Goal: Task Accomplishment & Management: Use online tool/utility

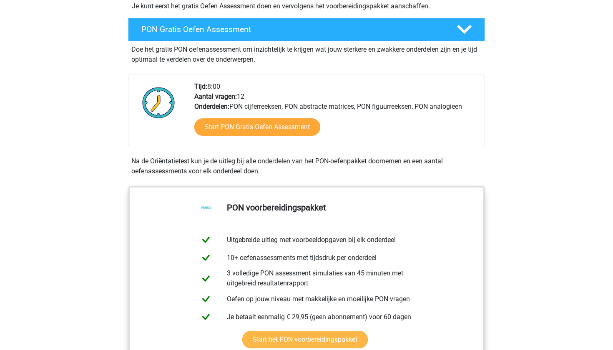
scroll to position [218, 0]
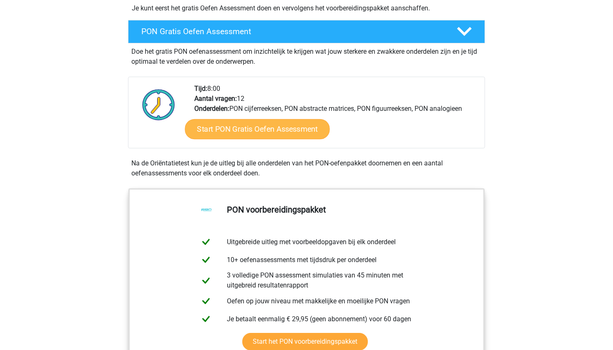
click at [264, 131] on link "Start PON Gratis Oefen Assessment" at bounding box center [257, 129] width 145 height 20
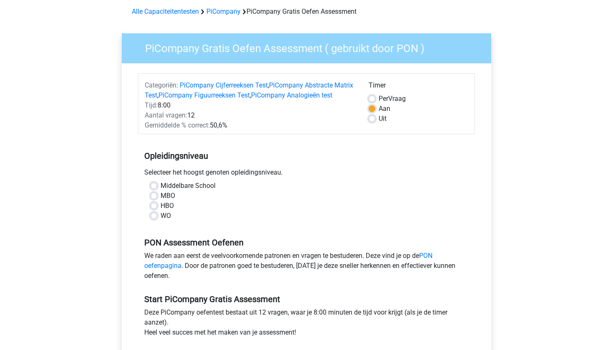
scroll to position [35, 0]
click at [159, 221] on div "WO" at bounding box center [307, 216] width 312 height 10
click at [161, 221] on label "WO" at bounding box center [166, 216] width 10 height 10
click at [155, 219] on input "WO" at bounding box center [154, 215] width 7 height 8
radio input "true"
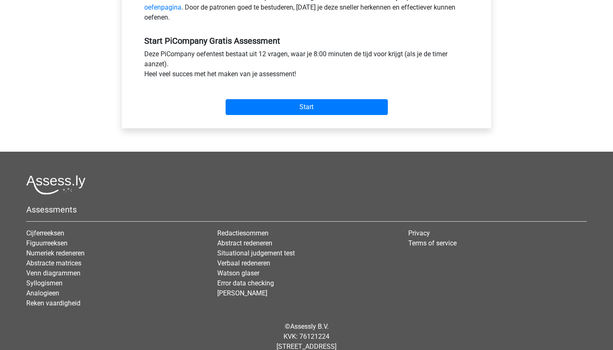
scroll to position [294, 0]
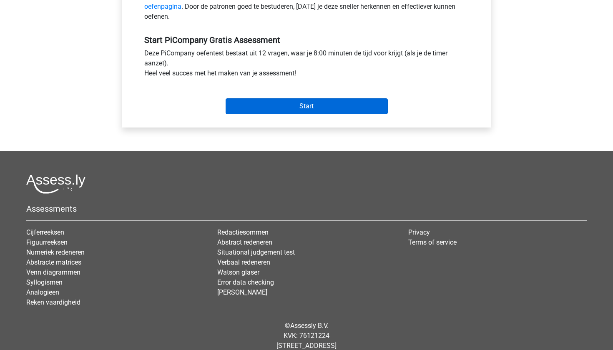
click at [293, 113] on input "Start" at bounding box center [307, 106] width 162 height 16
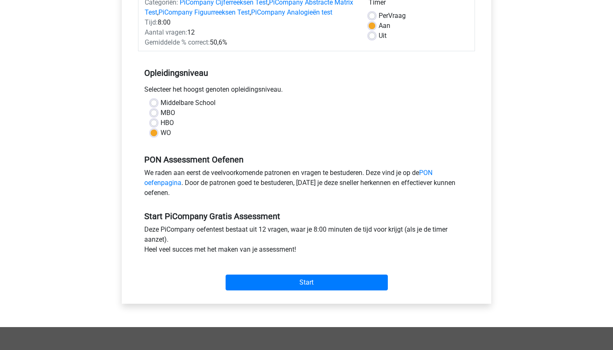
scroll to position [126, 0]
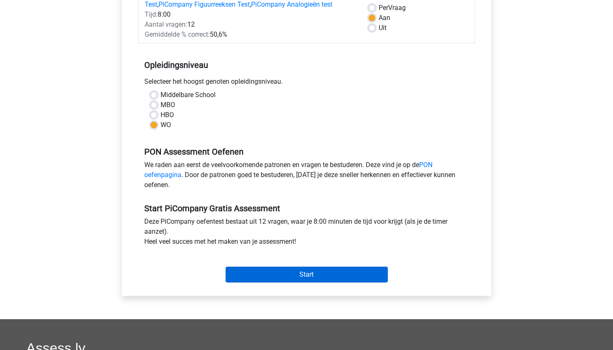
click at [302, 283] on input "Start" at bounding box center [307, 275] width 162 height 16
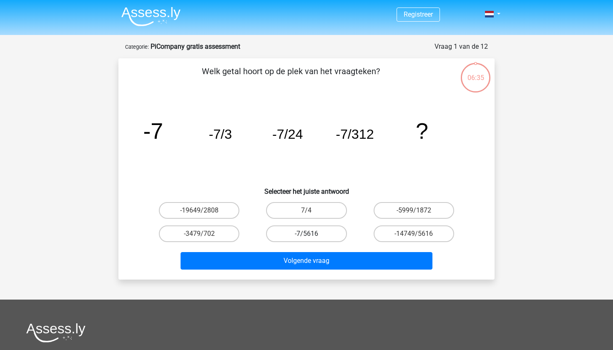
click at [297, 236] on label "-7/5616" at bounding box center [306, 234] width 80 height 17
click at [307, 236] on input "-7/5616" at bounding box center [309, 236] width 5 height 5
radio input "true"
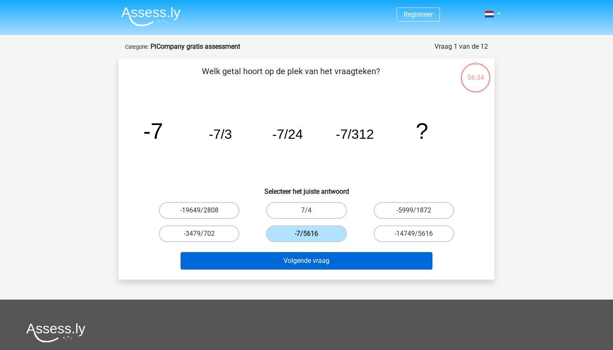
click at [306, 259] on button "Volgende vraag" at bounding box center [307, 261] width 252 height 18
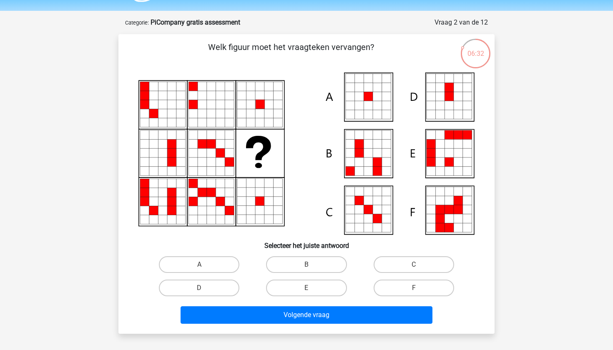
scroll to position [18, 0]
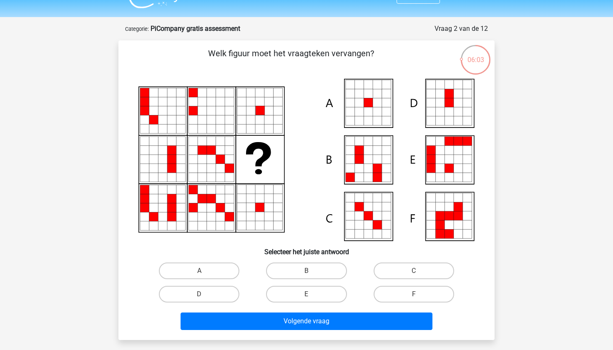
click at [373, 108] on icon at bounding box center [377, 111] width 9 height 9
click at [181, 272] on label "A" at bounding box center [199, 271] width 80 height 17
click at [199, 272] on input "A" at bounding box center [201, 273] width 5 height 5
radio input "true"
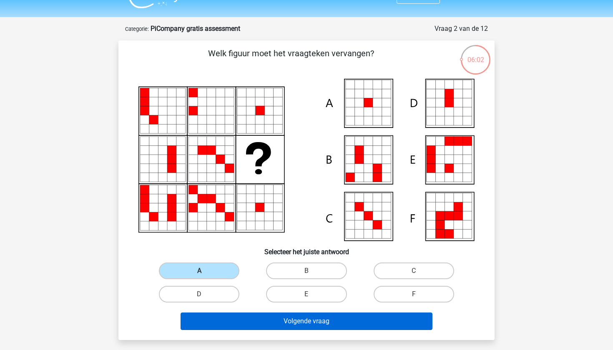
click at [307, 326] on button "Volgende vraag" at bounding box center [307, 322] width 252 height 18
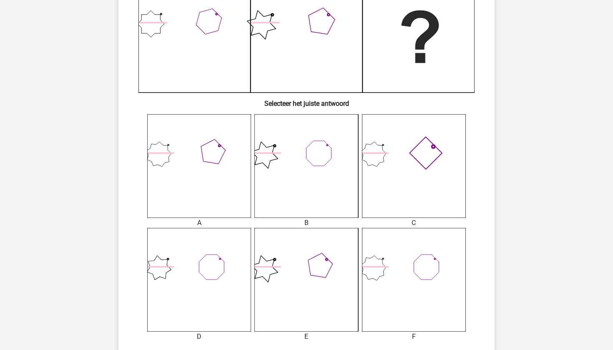
scroll to position [228, 0]
click at [321, 281] on icon at bounding box center [306, 280] width 104 height 104
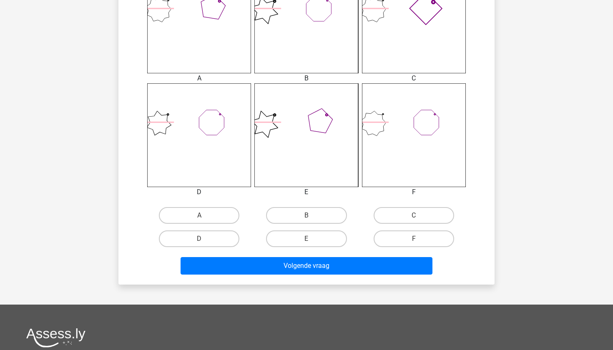
scroll to position [377, 0]
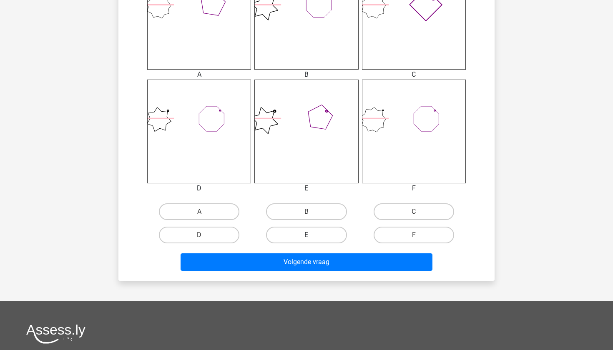
click at [301, 233] on label "E" at bounding box center [306, 235] width 80 height 17
click at [307, 235] on input "E" at bounding box center [309, 237] width 5 height 5
radio input "true"
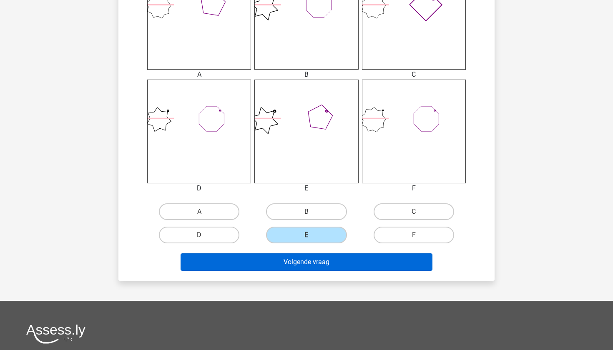
click at [307, 265] on button "Volgende vraag" at bounding box center [307, 263] width 252 height 18
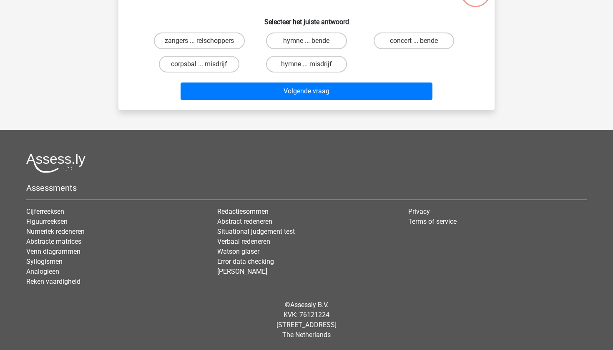
scroll to position [42, 0]
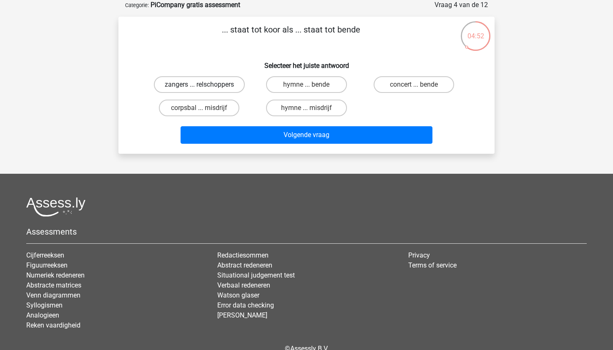
click at [208, 81] on label "zangers ... relschoppers" at bounding box center [199, 84] width 91 height 17
click at [205, 85] on input "zangers ... relschoppers" at bounding box center [201, 87] width 5 height 5
radio input "true"
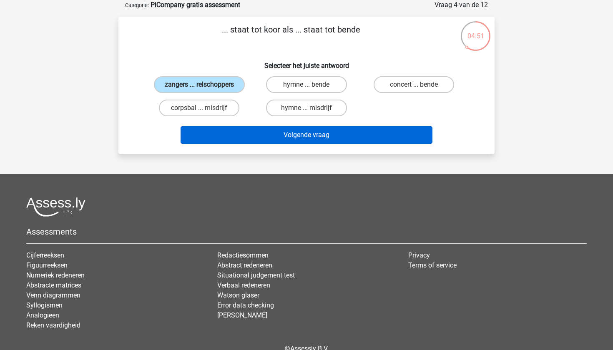
click at [281, 139] on button "Volgende vraag" at bounding box center [307, 135] width 252 height 18
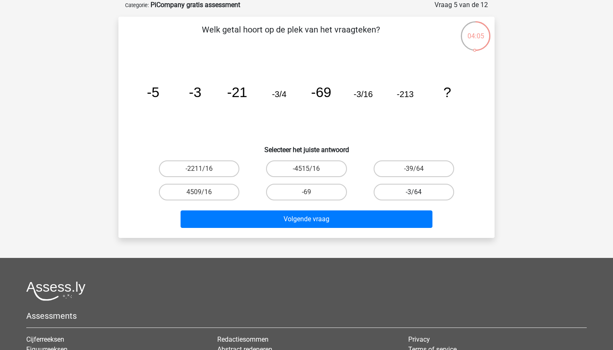
click at [402, 191] on label "-3/64" at bounding box center [414, 192] width 80 height 17
click at [414, 192] on input "-3/64" at bounding box center [416, 194] width 5 height 5
radio input "true"
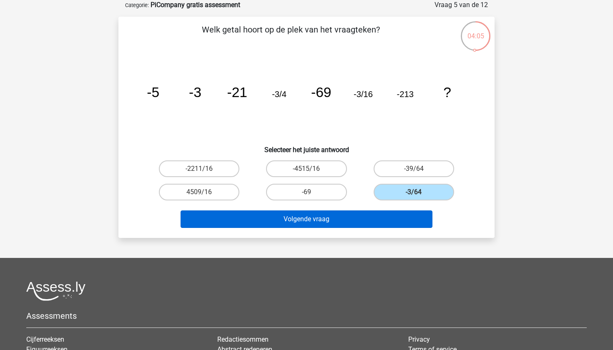
click at [385, 214] on button "Volgende vraag" at bounding box center [307, 220] width 252 height 18
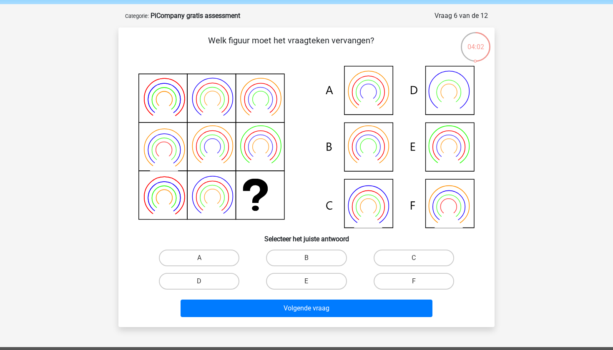
scroll to position [29, 0]
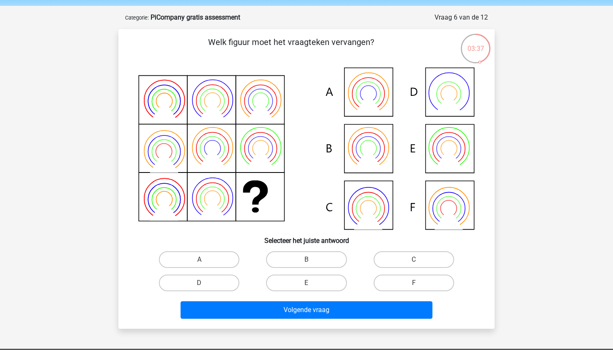
click at [442, 209] on icon at bounding box center [306, 149] width 336 height 162
click at [409, 280] on label "F" at bounding box center [414, 283] width 80 height 17
click at [414, 283] on input "F" at bounding box center [416, 285] width 5 height 5
radio input "true"
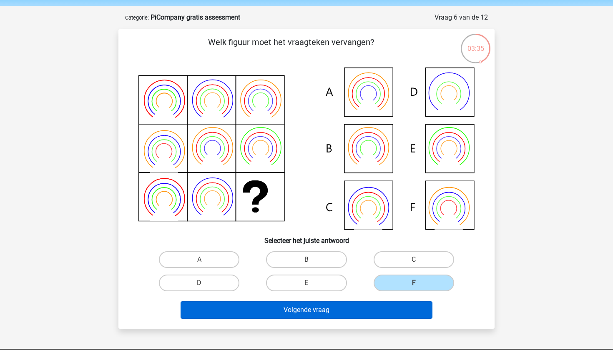
click at [388, 309] on button "Volgende vraag" at bounding box center [307, 311] width 252 height 18
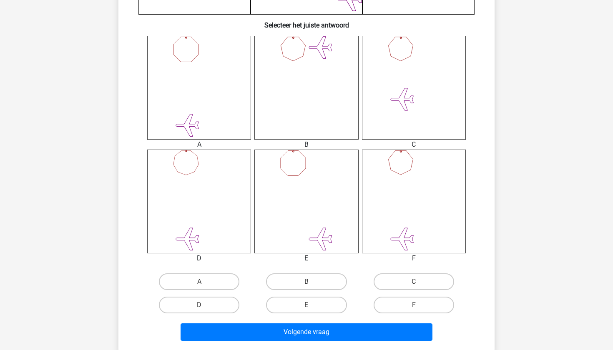
scroll to position [315, 0]
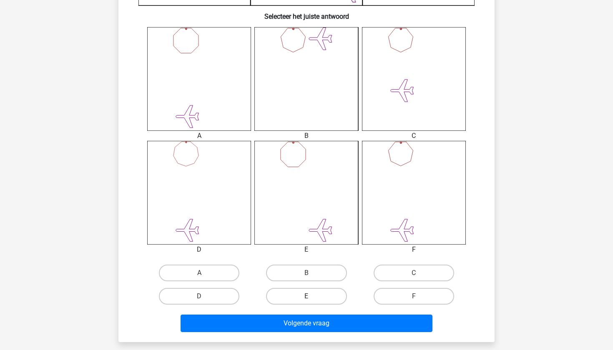
click at [331, 294] on label "E" at bounding box center [306, 296] width 80 height 17
click at [312, 297] on input "E" at bounding box center [309, 299] width 5 height 5
radio input "true"
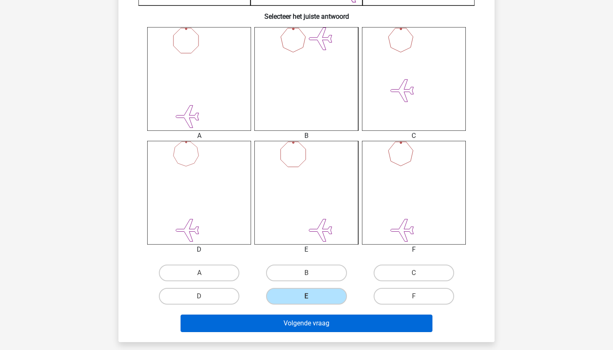
click at [331, 329] on button "Volgende vraag" at bounding box center [307, 324] width 252 height 18
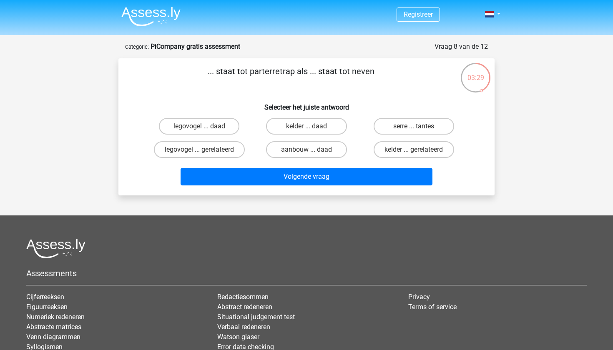
scroll to position [0, 0]
click at [304, 146] on label "aanbouw ... daad" at bounding box center [306, 149] width 80 height 17
click at [307, 150] on input "aanbouw ... daad" at bounding box center [309, 152] width 5 height 5
radio input "true"
click at [307, 168] on div "Volgende vraag" at bounding box center [307, 175] width 350 height 28
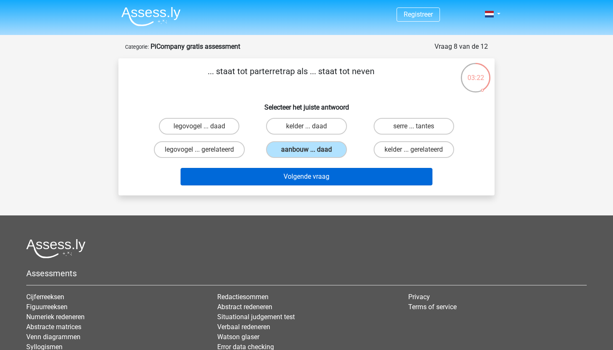
click at [307, 176] on button "Volgende vraag" at bounding box center [307, 177] width 252 height 18
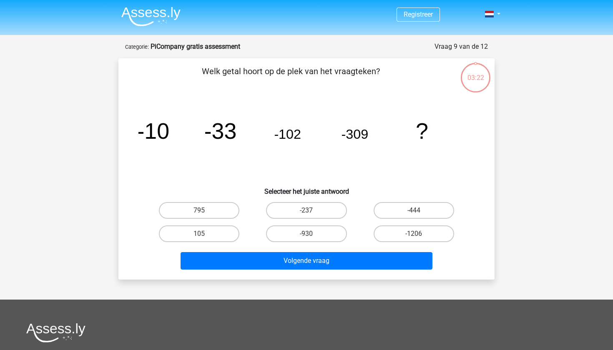
scroll to position [42, 0]
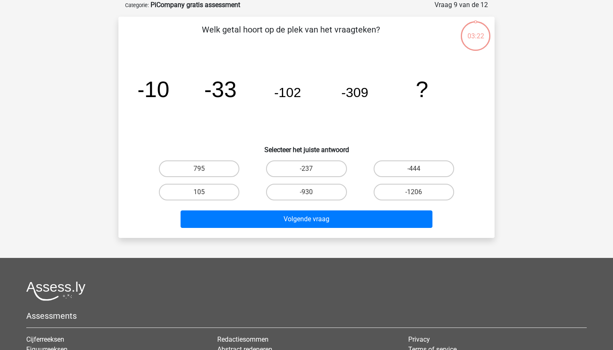
click at [305, 157] on div "Welk getal hoort op de plek van het vraagteken? image/svg+xml -10 -33 -102 -309…" at bounding box center [307, 127] width 370 height 208
click at [305, 170] on label "-237" at bounding box center [306, 169] width 80 height 17
click at [307, 170] on input "-237" at bounding box center [309, 171] width 5 height 5
radio input "true"
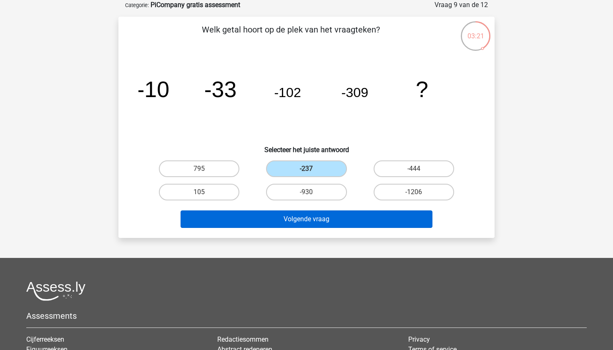
click at [312, 223] on button "Volgende vraag" at bounding box center [307, 220] width 252 height 18
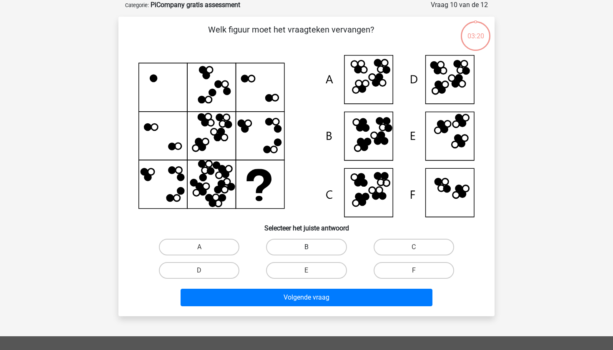
click at [294, 249] on label "B" at bounding box center [306, 247] width 80 height 17
click at [307, 249] on input "B" at bounding box center [309, 249] width 5 height 5
radio input "true"
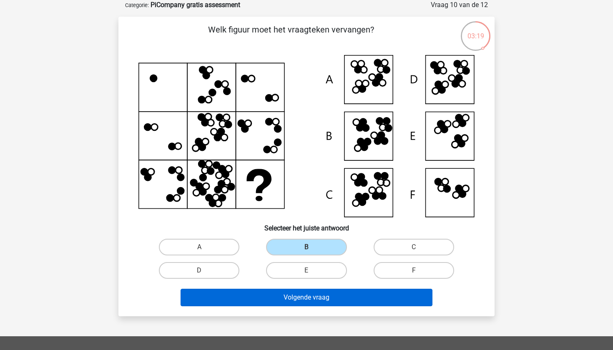
click at [302, 289] on button "Volgende vraag" at bounding box center [307, 298] width 252 height 18
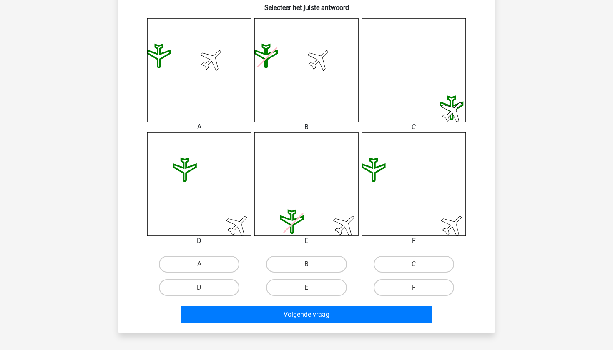
scroll to position [324, 0]
click at [306, 284] on label "E" at bounding box center [306, 288] width 80 height 17
click at [307, 288] on input "E" at bounding box center [309, 290] width 5 height 5
radio input "true"
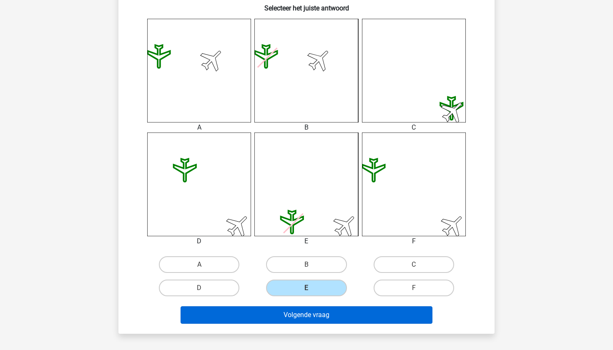
click at [306, 309] on button "Volgende vraag" at bounding box center [307, 316] width 252 height 18
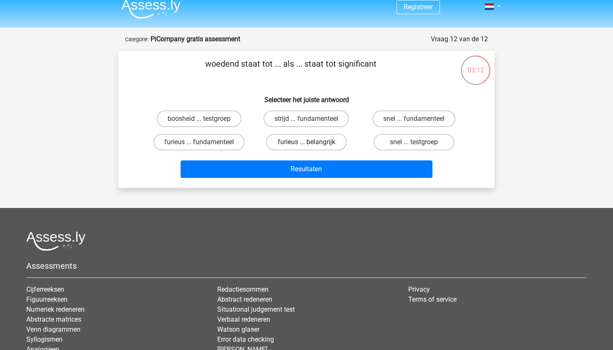
scroll to position [7, 0]
click at [297, 122] on label "strijd ... fundamenteel" at bounding box center [307, 119] width 86 height 17
click at [307, 122] on input "strijd ... fundamenteel" at bounding box center [309, 121] width 5 height 5
radio input "true"
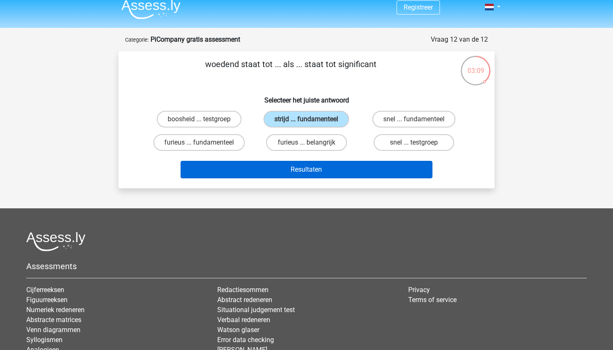
click at [301, 168] on button "Resultaten" at bounding box center [307, 170] width 252 height 18
